Goal: Information Seeking & Learning: Check status

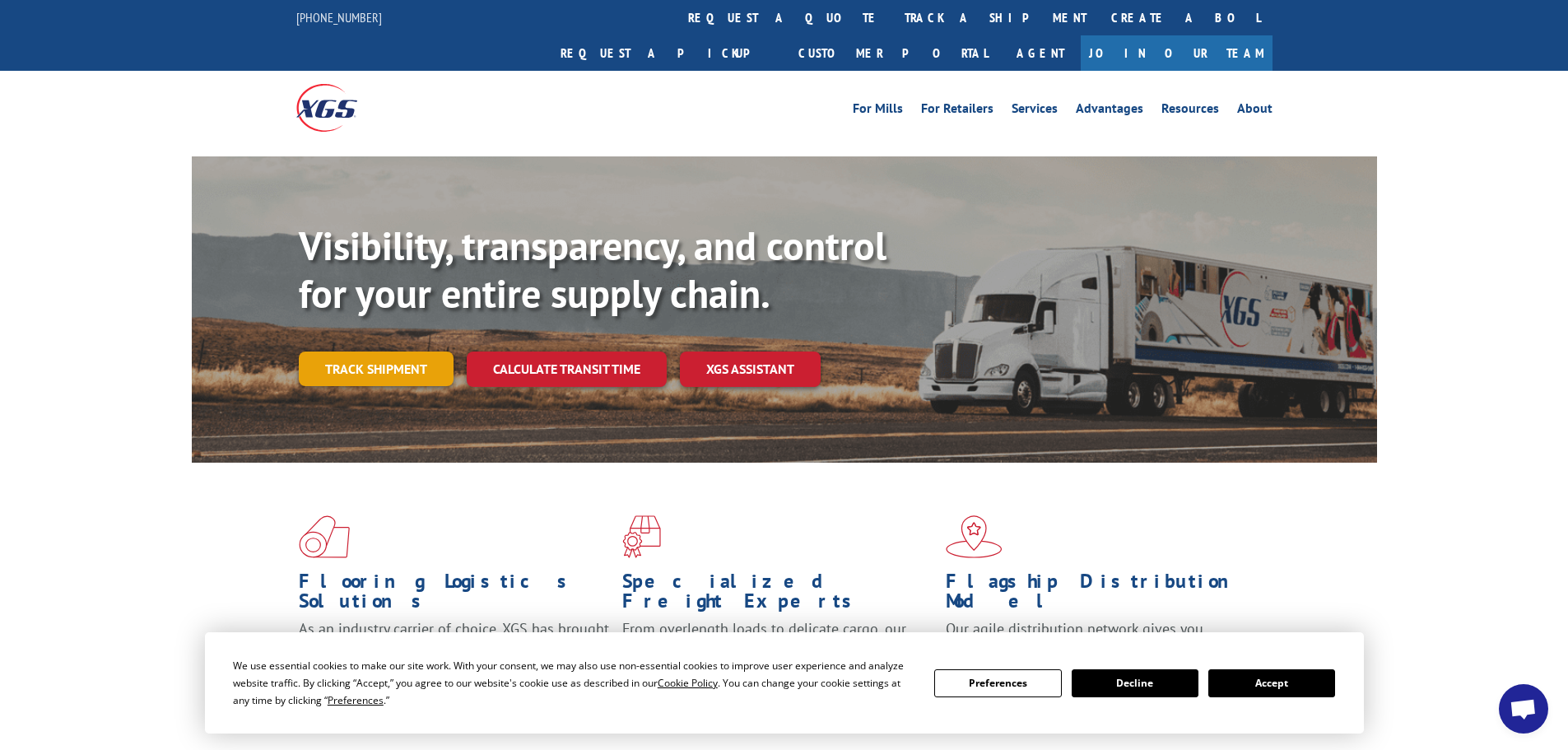
click at [377, 352] on link "Track shipment" at bounding box center [376, 368] width 155 height 35
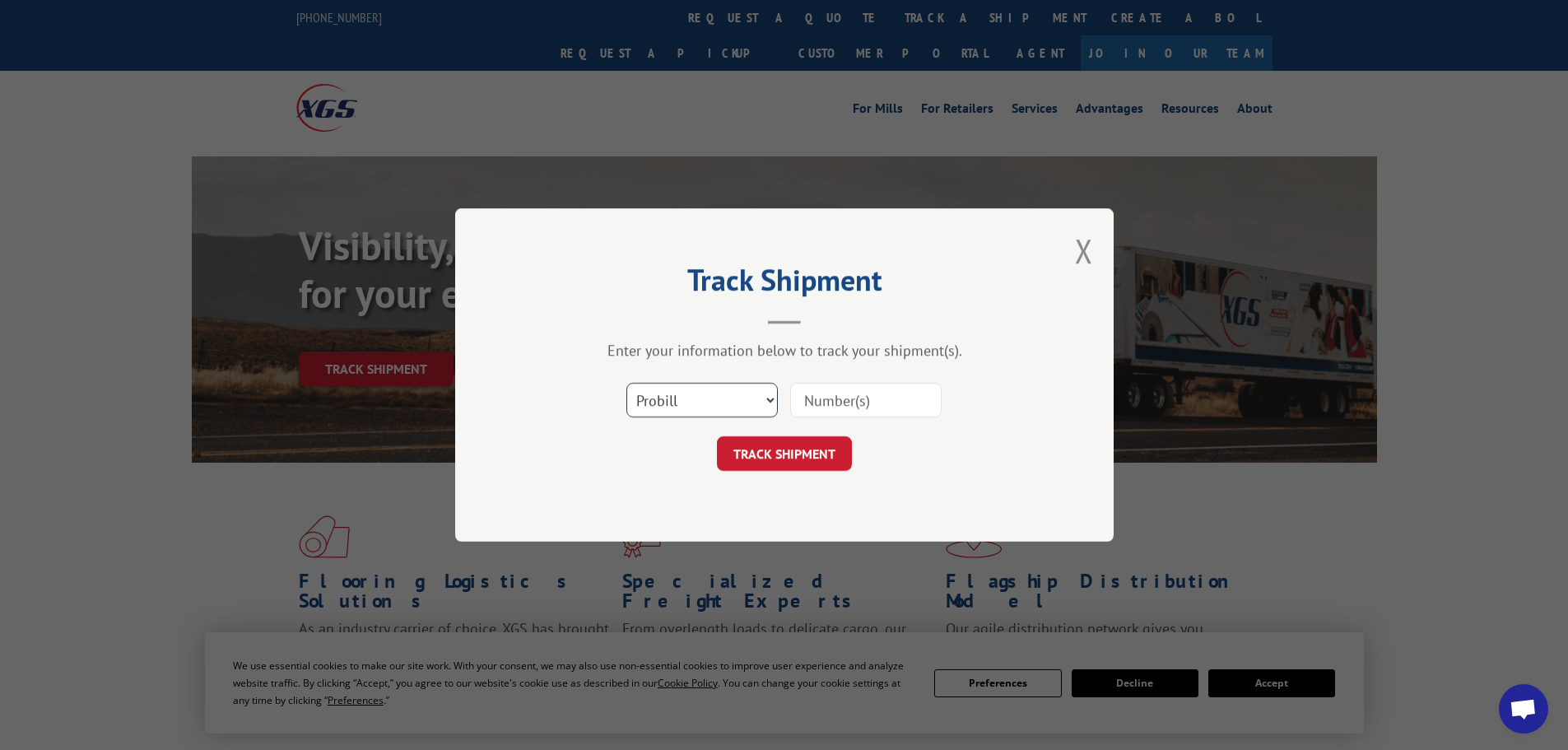
click at [676, 396] on select "Select category... Probill BOL PO" at bounding box center [702, 399] width 151 height 35
select select "po"
click at [627, 383] on select "Select category... Probill BOL PO" at bounding box center [702, 399] width 151 height 35
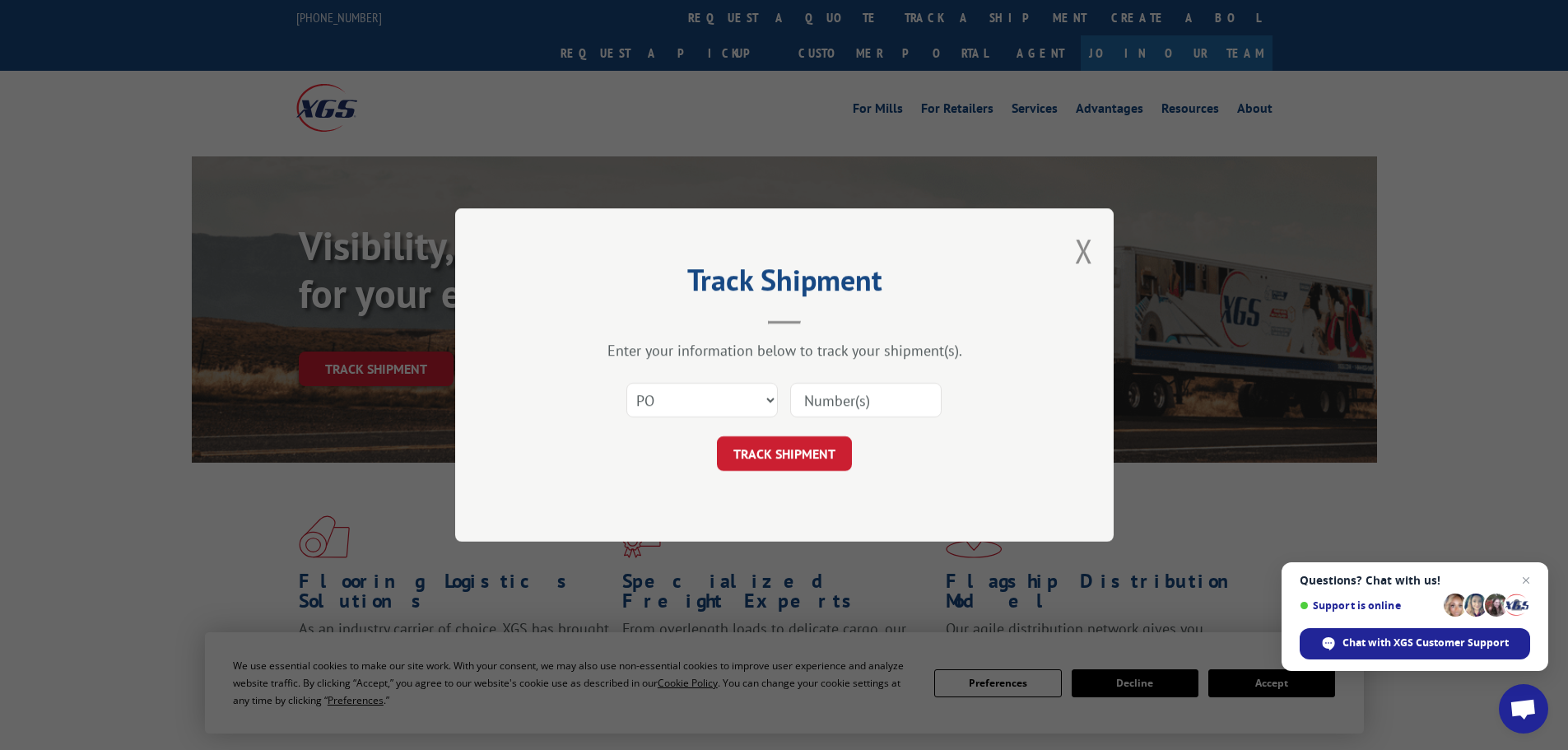
click at [835, 403] on input at bounding box center [865, 399] width 151 height 35
paste input "82505977"
type input "82505977"
click at [807, 444] on button "TRACK SHIPMENT" at bounding box center [784, 453] width 135 height 35
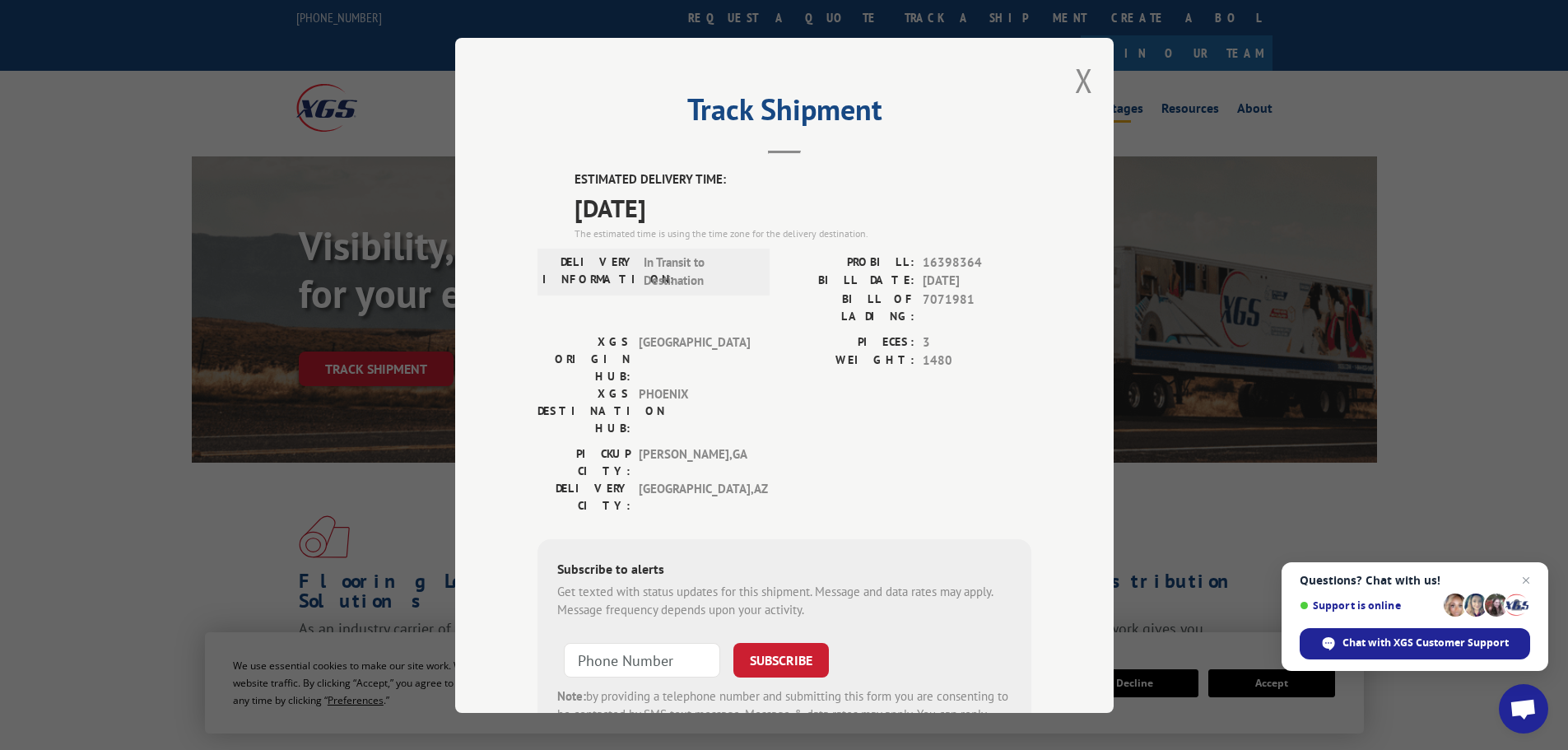
click at [1076, 73] on button "Close modal" at bounding box center [1083, 80] width 18 height 43
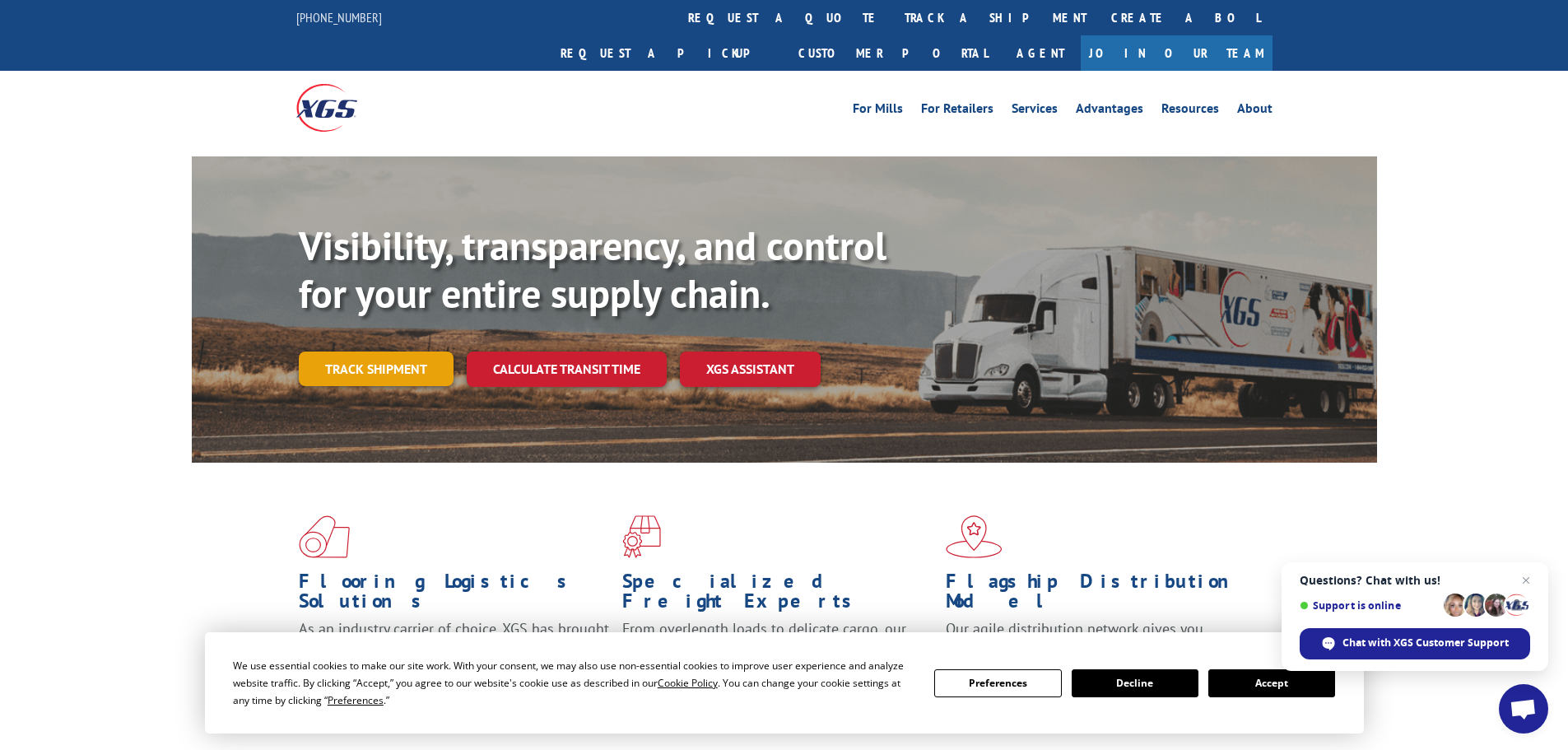
click at [376, 352] on link "Track shipment" at bounding box center [376, 368] width 155 height 35
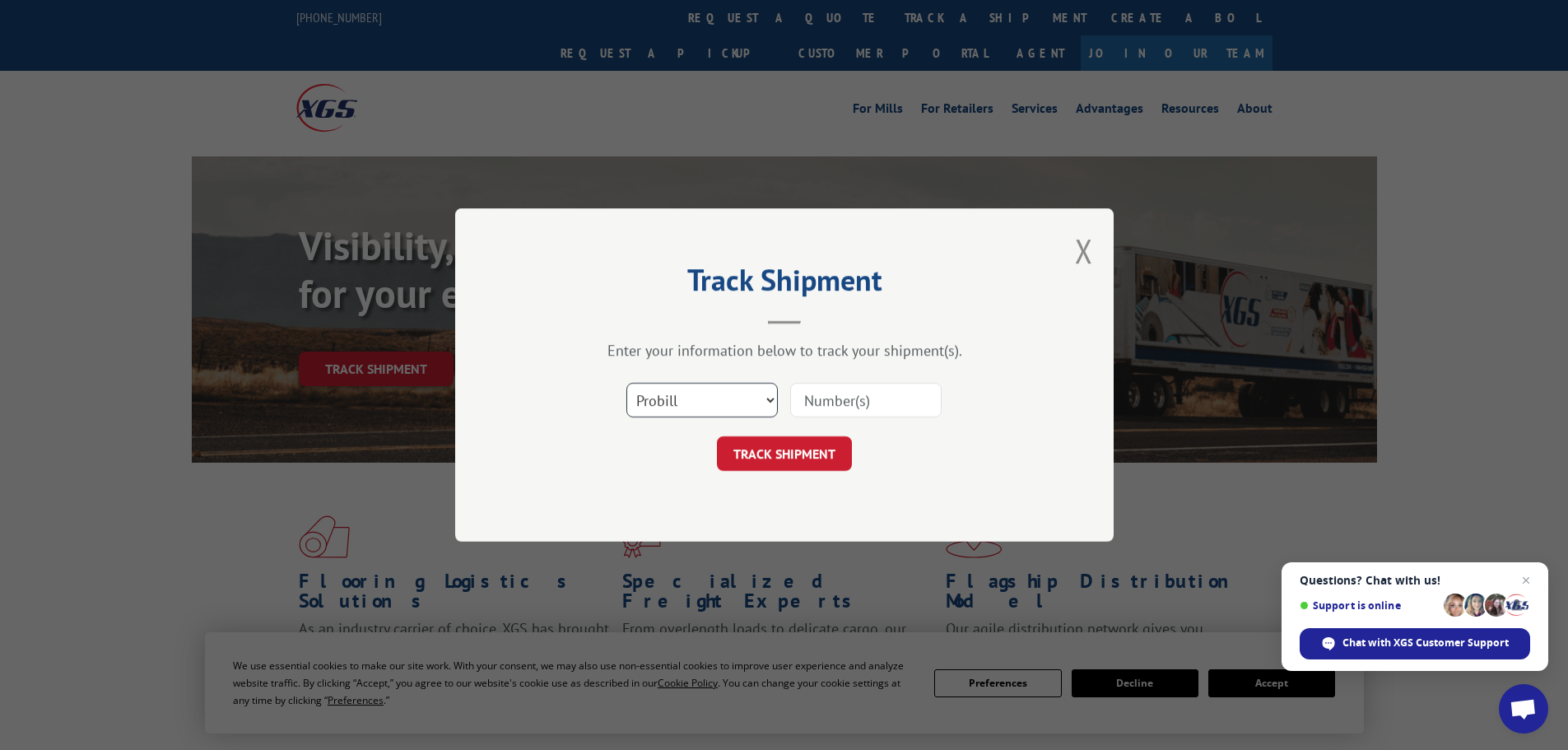
click at [654, 405] on select "Select category... Probill BOL PO" at bounding box center [702, 399] width 151 height 35
select select "po"
click at [627, 383] on select "Select category... Probill BOL PO" at bounding box center [702, 399] width 151 height 35
click at [821, 402] on input at bounding box center [865, 399] width 151 height 35
paste input "82505984"
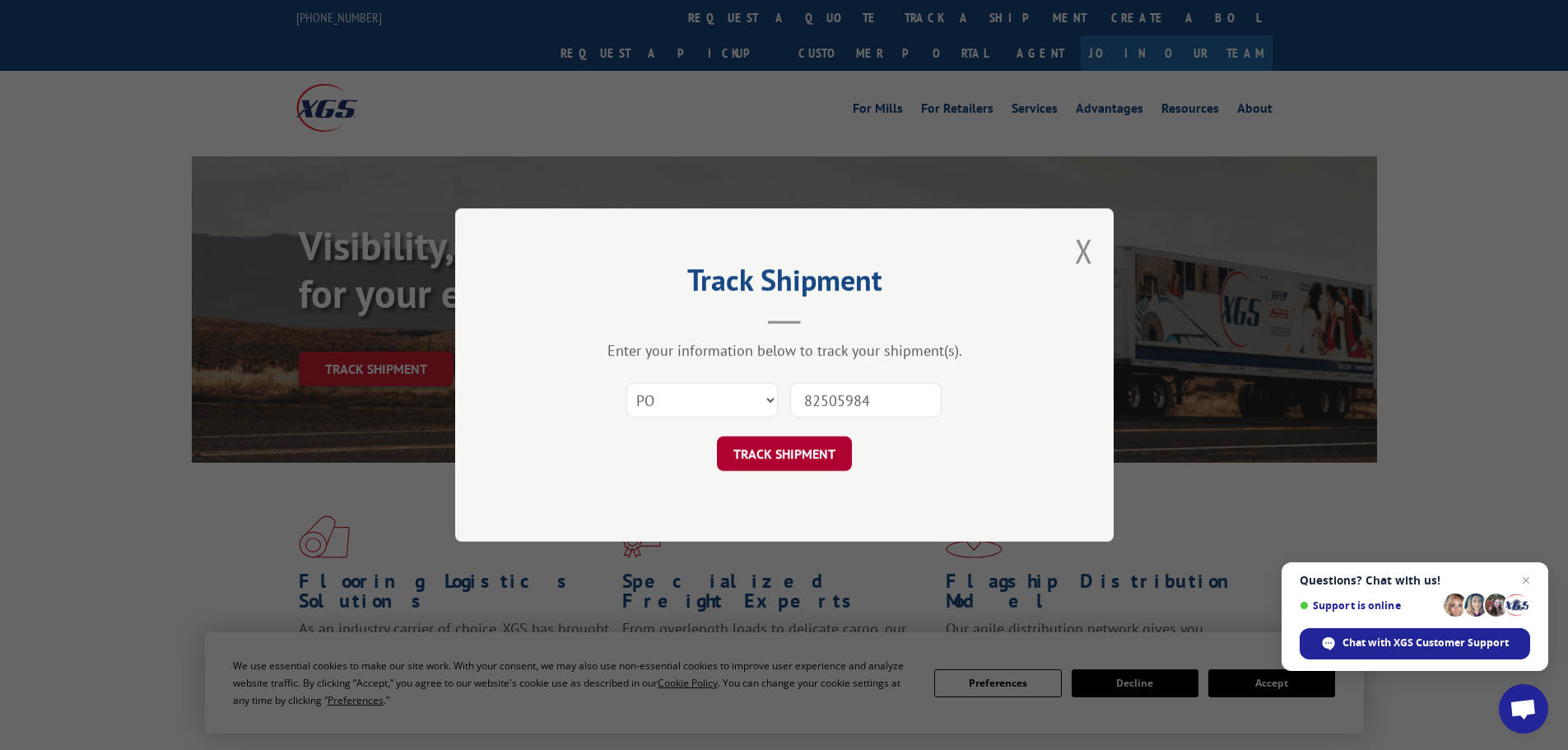
type input "82505984"
click at [776, 460] on button "TRACK SHIPMENT" at bounding box center [784, 453] width 135 height 35
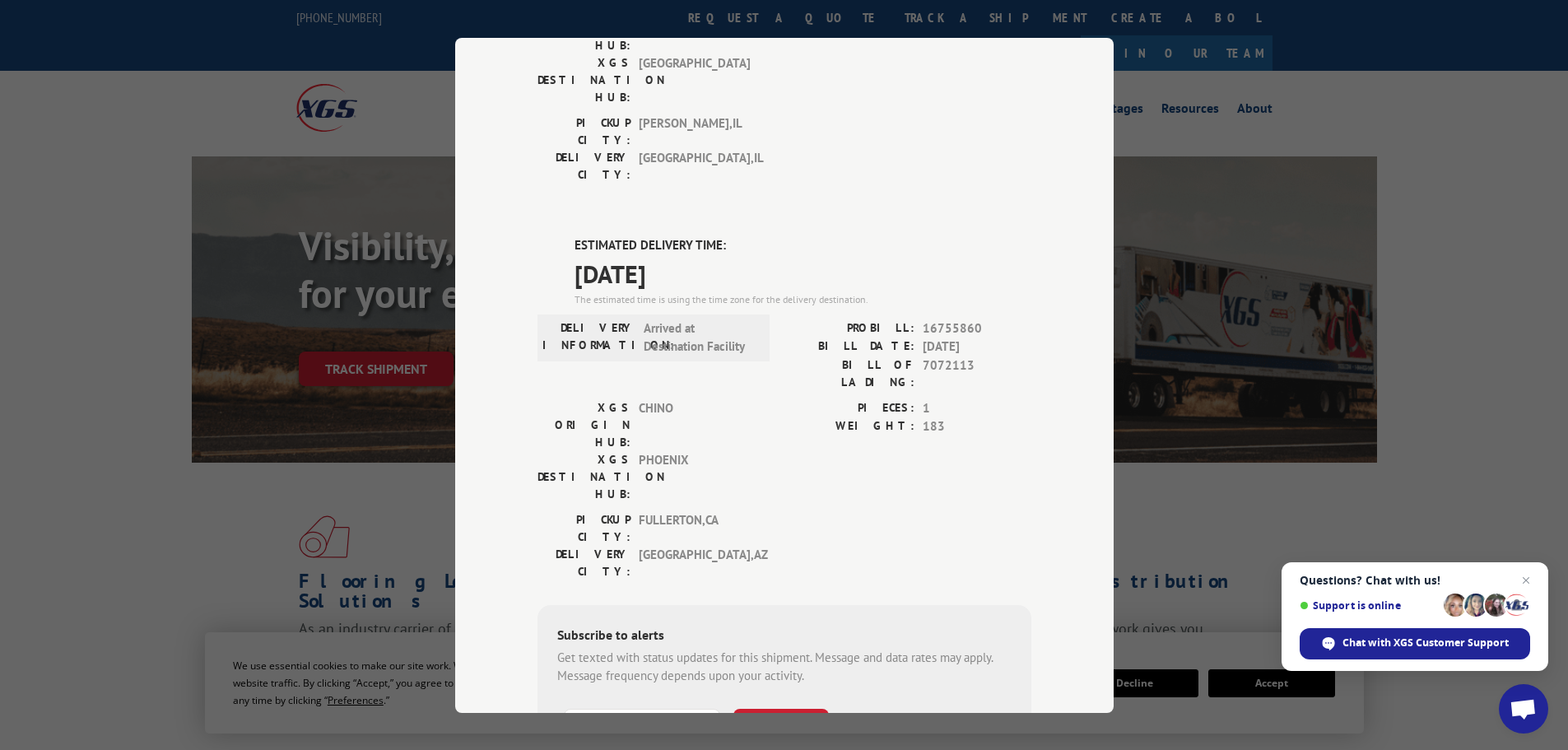
scroll to position [367, 0]
